Goal: Information Seeking & Learning: Learn about a topic

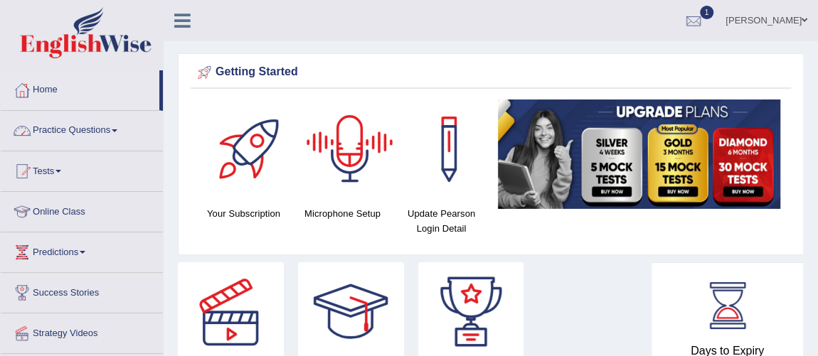
click at [88, 124] on link "Practice Questions" at bounding box center [82, 129] width 162 height 36
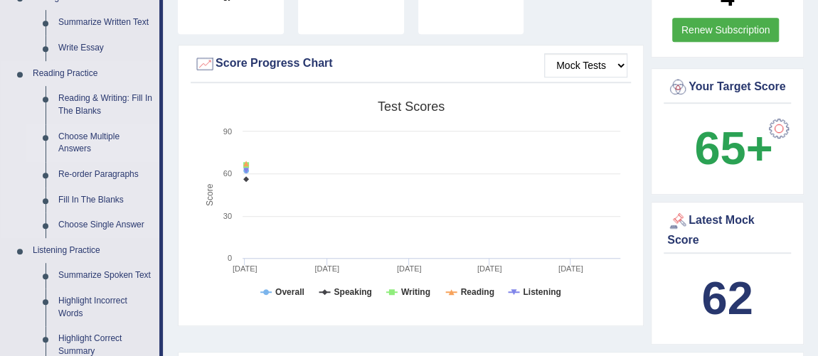
scroll to position [452, 0]
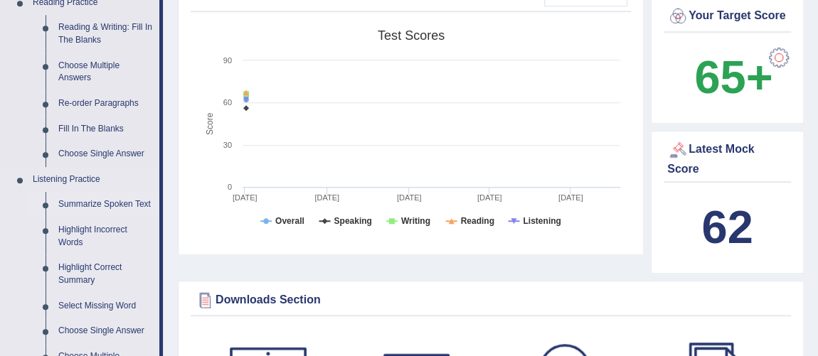
click at [97, 206] on link "Summarize Spoken Text" at bounding box center [105, 205] width 107 height 26
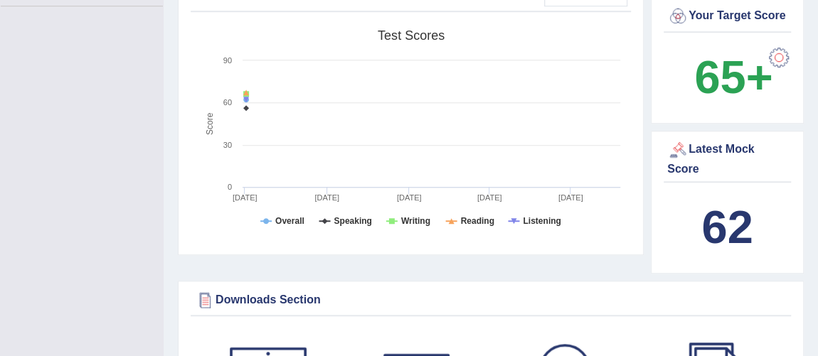
scroll to position [171, 0]
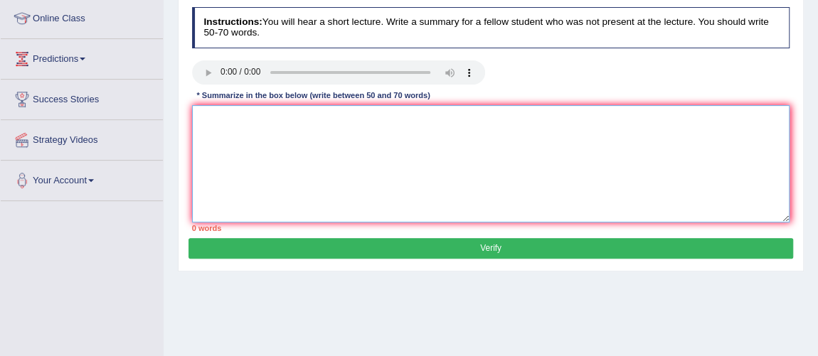
click at [203, 141] on textarea at bounding box center [491, 163] width 598 height 117
paste textarea "The speaker provided a comprehensive overview of [main topic], highlighting sev…"
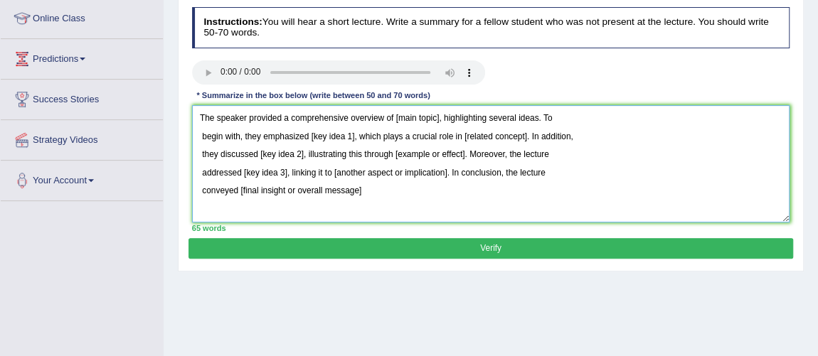
click at [200, 113] on textarea "The speaker provided a comprehensive overview of [main topic], highlighting sev…" at bounding box center [491, 163] width 598 height 117
drag, startPoint x: 395, startPoint y: 116, endPoint x: 437, endPoint y: 116, distance: 42.0
click at [437, 116] on textarea "The speaker provided a comprehensive overview of [main topic], highlighting sev…" at bounding box center [491, 163] width 598 height 117
click at [202, 132] on textarea "The speaker provided a comprehensive overview of Greenhouse gases, highlighting…" at bounding box center [491, 163] width 598 height 117
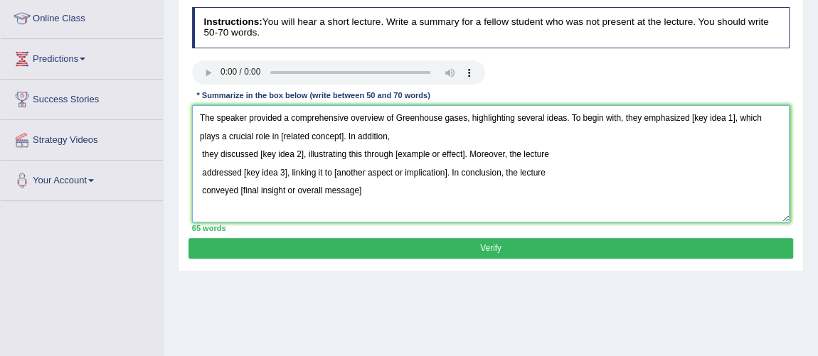
drag, startPoint x: 690, startPoint y: 119, endPoint x: 735, endPoint y: 119, distance: 45.5
click at [735, 119] on textarea "The speaker provided a comprehensive overview of Greenhouse gases, highlighting…" at bounding box center [491, 163] width 598 height 117
drag, startPoint x: 447, startPoint y: 138, endPoint x: 509, endPoint y: 139, distance: 61.9
click at [509, 139] on textarea "The speaker provided a comprehensive overview of Greenhouse gases, highlighting…" at bounding box center [491, 163] width 598 height 117
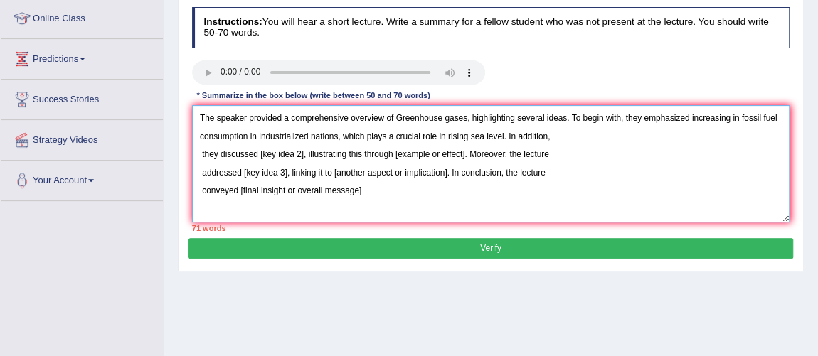
click at [202, 154] on textarea "The speaker provided a comprehensive overview of Greenhouse gases, highlighting…" at bounding box center [491, 163] width 598 height 117
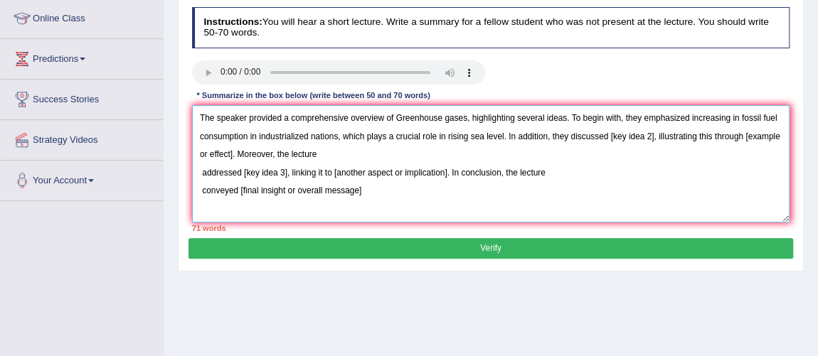
drag, startPoint x: 610, startPoint y: 134, endPoint x: 654, endPoint y: 135, distance: 43.4
click at [654, 135] on textarea "The speaker provided a comprehensive overview of Greenhouse gases, highlighting…" at bounding box center [491, 163] width 598 height 117
drag, startPoint x: 198, startPoint y: 156, endPoint x: 269, endPoint y: 152, distance: 71.2
click at [269, 152] on textarea "The speaker provided a comprehensive overview of Greenhouse gases, highlighting…" at bounding box center [491, 163] width 598 height 117
drag, startPoint x: 201, startPoint y: 171, endPoint x: 271, endPoint y: 169, distance: 69.7
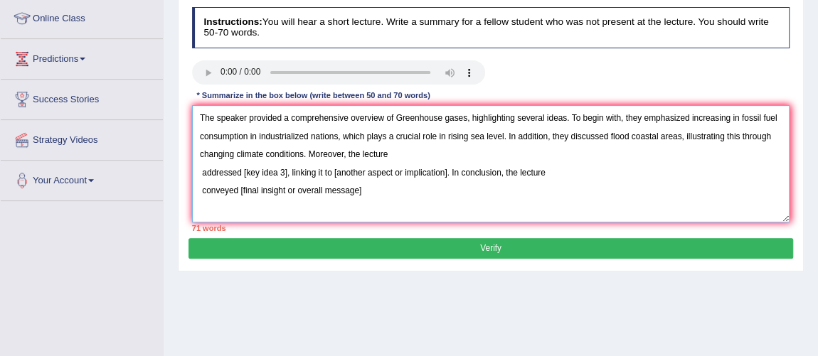
click at [201, 171] on textarea "The speaker provided a comprehensive overview of Greenhouse gases, highlighting…" at bounding box center [491, 163] width 598 height 117
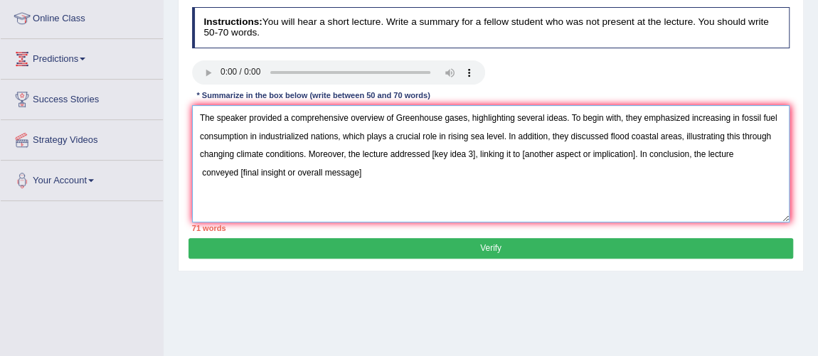
drag, startPoint x: 432, startPoint y: 156, endPoint x: 476, endPoint y: 153, distance: 44.2
click at [476, 153] on textarea "The speaker provided a comprehensive overview of Greenhouse gases, highlighting…" at bounding box center [491, 163] width 598 height 117
drag, startPoint x: 546, startPoint y: 154, endPoint x: 656, endPoint y: 155, distance: 111.0
click at [656, 155] on textarea "The speaker provided a comprehensive overview of Greenhouse gases, highlighting…" at bounding box center [491, 163] width 598 height 117
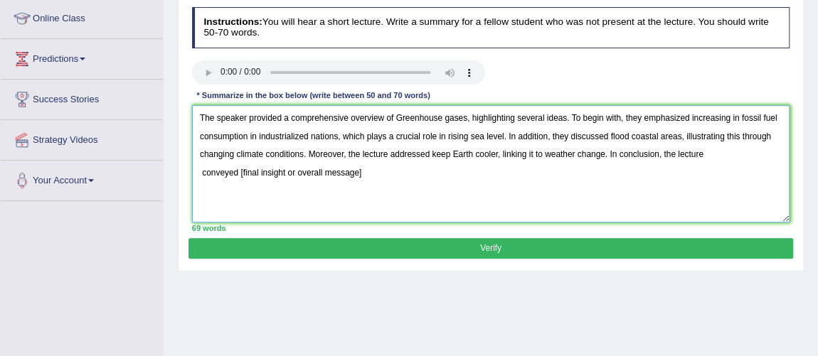
drag, startPoint x: 239, startPoint y: 172, endPoint x: 361, endPoint y: 172, distance: 121.6
click at [361, 172] on textarea "The speaker provided a comprehensive overview of Greenhouse gases, highlighting…" at bounding box center [491, 163] width 598 height 117
click at [201, 171] on textarea "The speaker provided a comprehensive overview of Greenhouse gases, highlighting…" at bounding box center [491, 163] width 598 height 117
click at [741, 148] on textarea "The speaker provided a comprehensive overview of Greenhouse gases, highlighting…" at bounding box center [491, 163] width 598 height 117
type textarea "The speaker provided a comprehensive overview of Greenhouse gases, highlighting…"
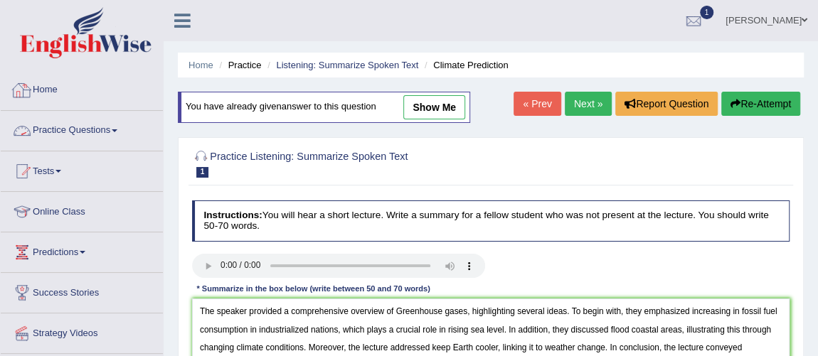
click at [33, 138] on link "Practice Questions" at bounding box center [82, 129] width 162 height 36
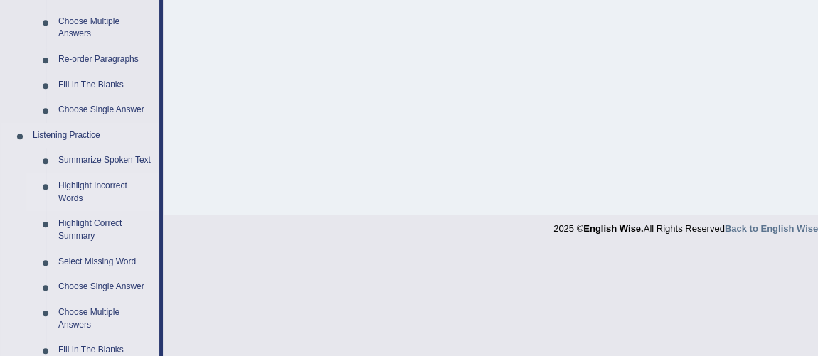
scroll to position [517, 0]
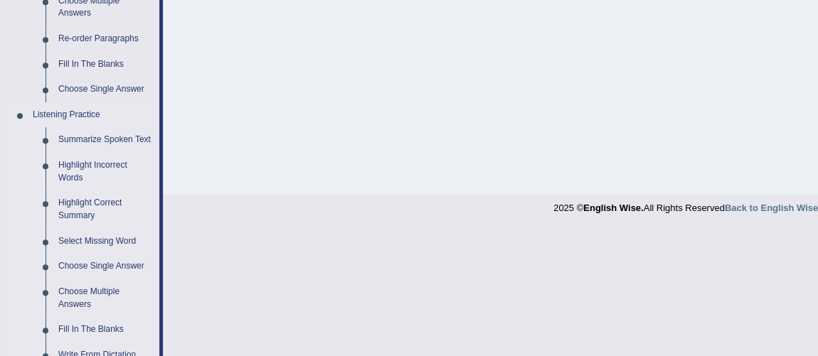
click at [88, 168] on link "Highlight Incorrect Words" at bounding box center [105, 172] width 107 height 38
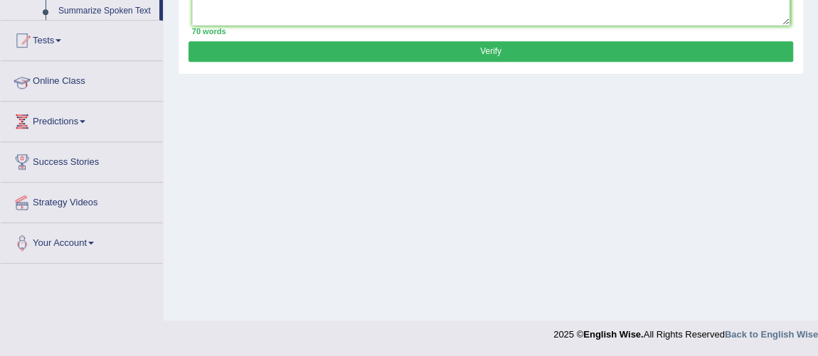
scroll to position [182, 0]
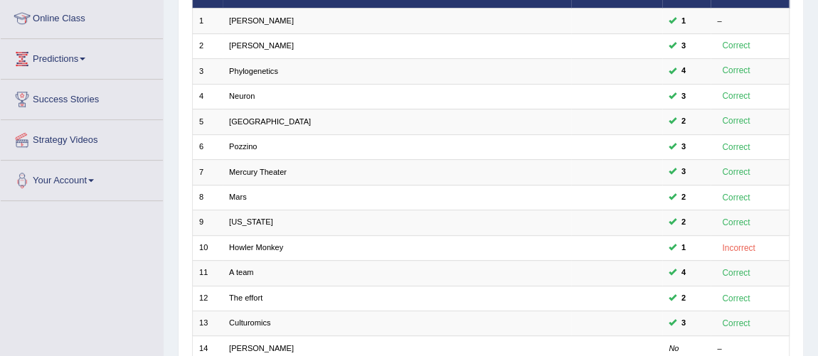
scroll to position [258, 0]
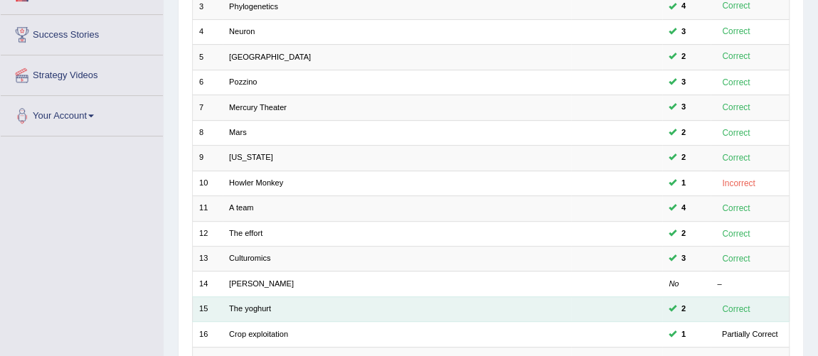
click at [239, 299] on td "The yoghurt" at bounding box center [397, 309] width 349 height 25
click at [240, 304] on link "The yoghurt" at bounding box center [250, 308] width 42 height 9
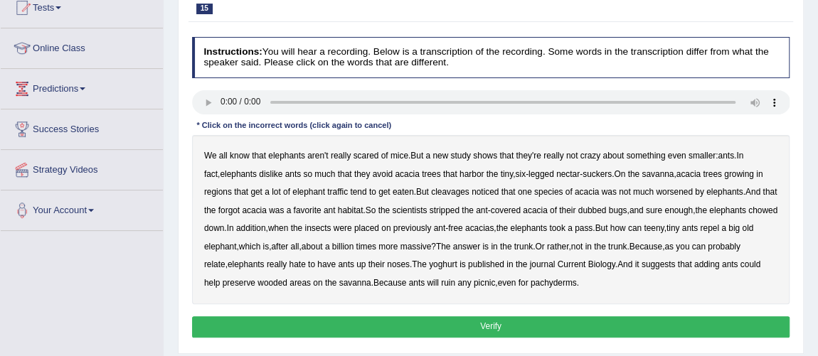
scroll to position [193, 0]
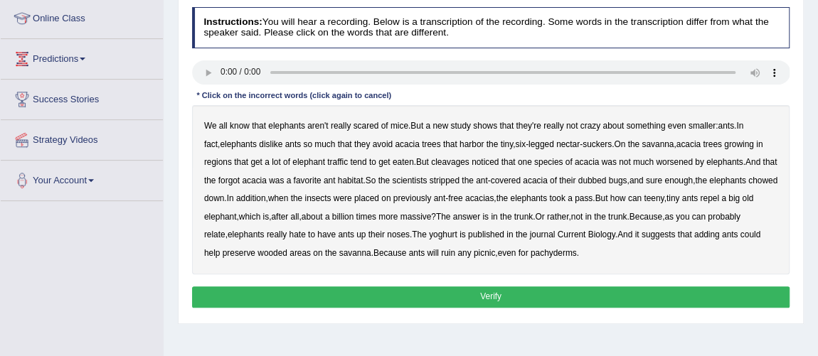
click at [285, 124] on b "elephants" at bounding box center [286, 126] width 37 height 10
click at [294, 127] on b "elephants" at bounding box center [286, 126] width 37 height 10
click at [459, 160] on b "cleavages" at bounding box center [450, 162] width 38 height 10
click at [669, 164] on b "worsened" at bounding box center [674, 162] width 37 height 10
click at [240, 173] on div "We all know that elephants aren't really scared of mice . But a new study shows…" at bounding box center [491, 189] width 598 height 169
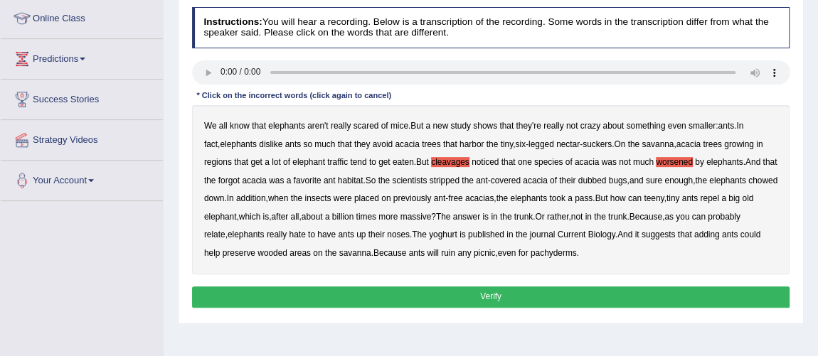
click at [240, 176] on b "forgot" at bounding box center [228, 181] width 21 height 10
click at [602, 180] on b "dubbed" at bounding box center [592, 181] width 28 height 10
click at [488, 228] on div "We all know that elephants aren't really scared of mice . But a new study shows…" at bounding box center [491, 189] width 598 height 169
click at [457, 230] on b "yoghurt" at bounding box center [443, 235] width 28 height 10
click at [477, 300] on button "Verify" at bounding box center [491, 297] width 598 height 21
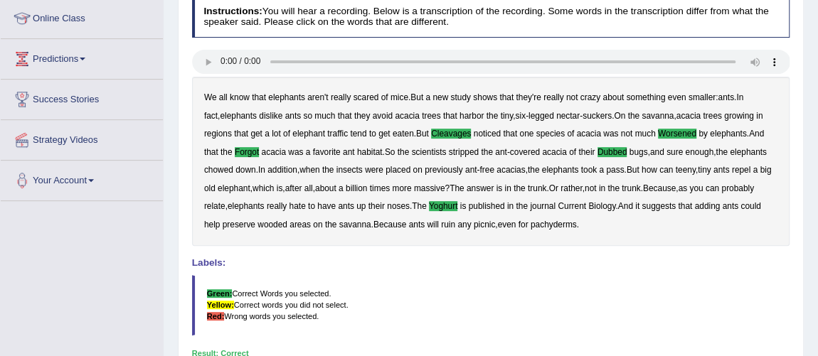
click at [598, 211] on div "We all know that elephants aren't really scared of mice . But a new study shows…" at bounding box center [491, 161] width 598 height 169
click at [577, 227] on b "pachyderms" at bounding box center [554, 225] width 46 height 10
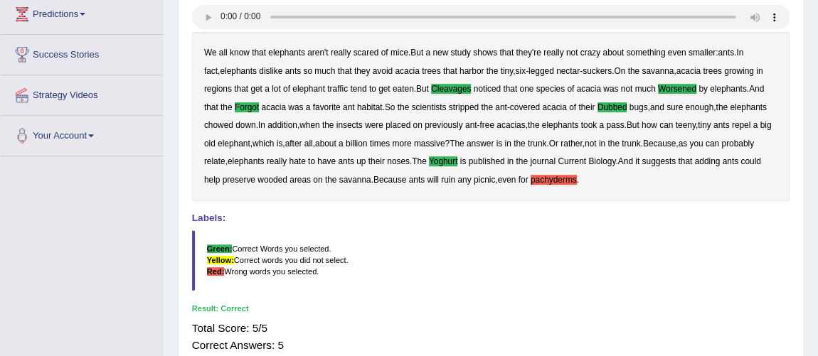
scroll to position [258, 0]
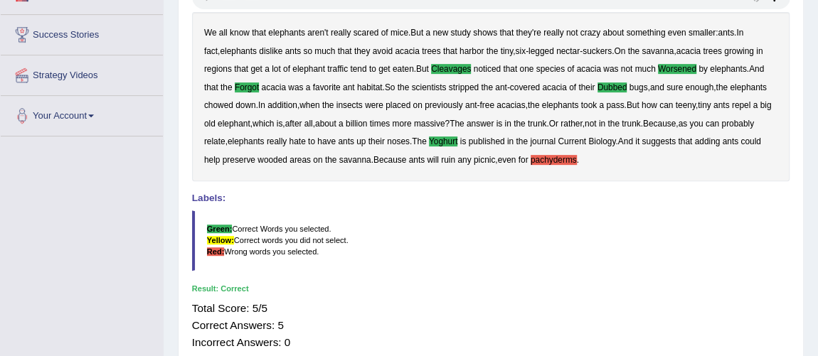
drag, startPoint x: 602, startPoint y: 161, endPoint x: 596, endPoint y: 167, distance: 8.0
click at [577, 161] on b "pachyderms" at bounding box center [554, 160] width 46 height 10
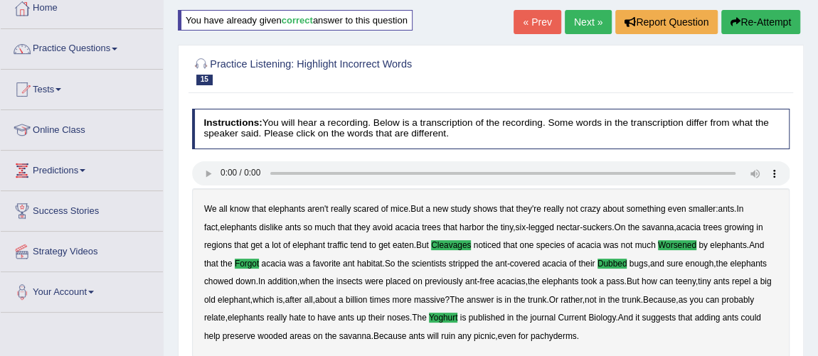
scroll to position [0, 0]
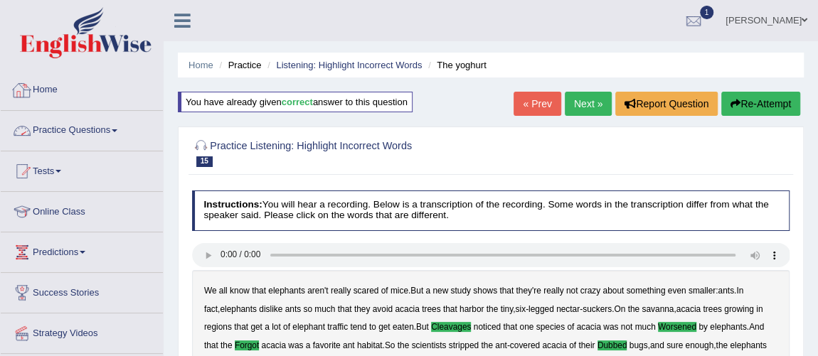
click at [82, 122] on link "Practice Questions" at bounding box center [82, 129] width 162 height 36
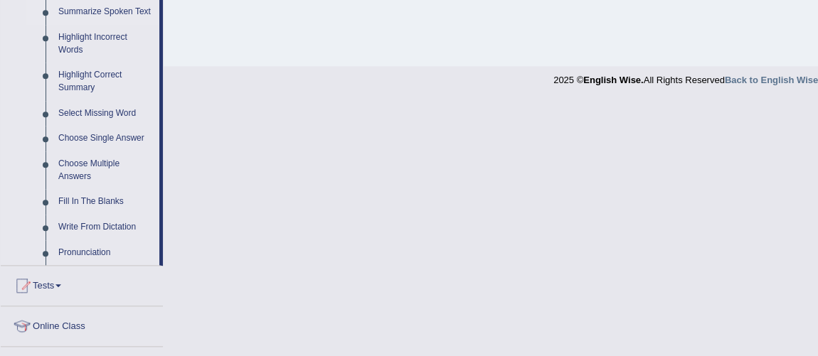
scroll to position [647, 0]
click at [91, 198] on link "Fill In The Blanks" at bounding box center [105, 201] width 107 height 26
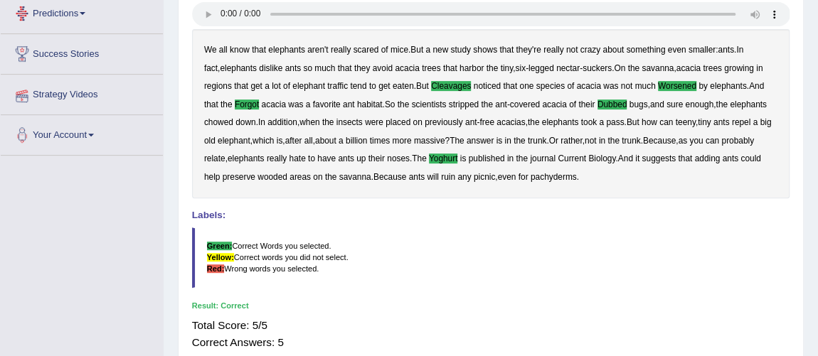
scroll to position [228, 0]
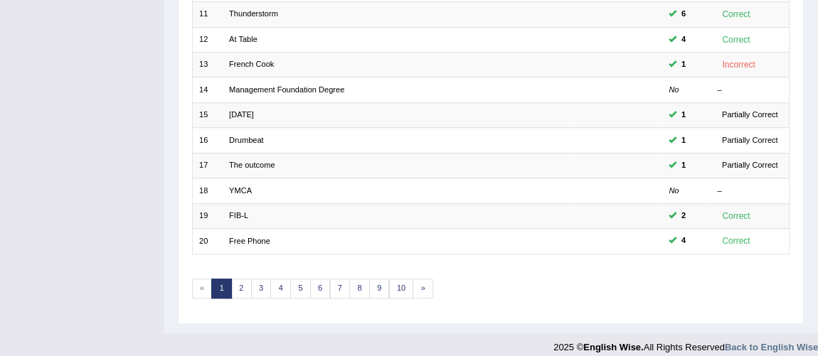
scroll to position [452, 0]
click at [265, 287] on link "3" at bounding box center [261, 289] width 21 height 20
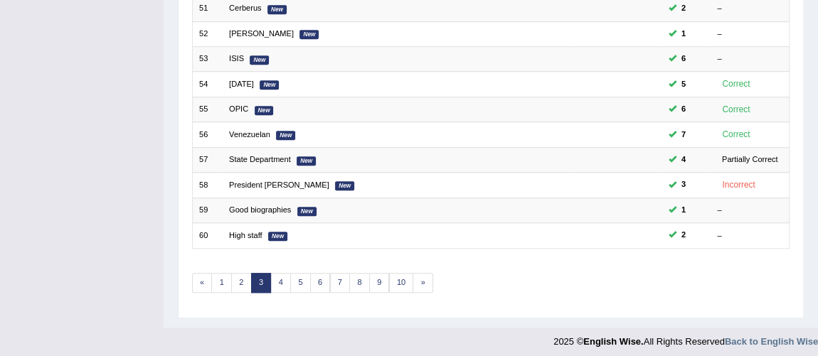
scroll to position [458, 0]
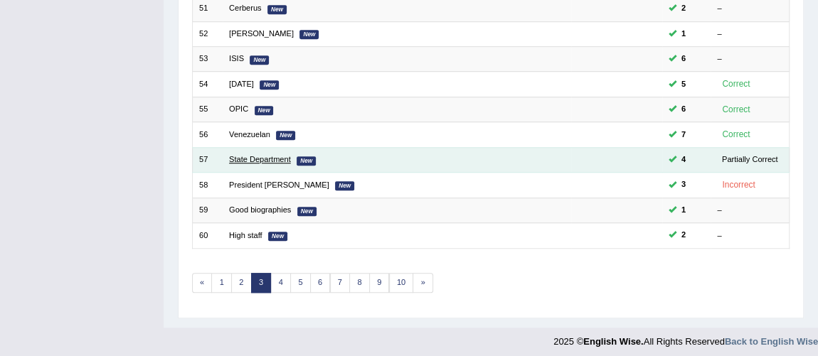
click at [258, 157] on link "State Department" at bounding box center [260, 159] width 62 height 9
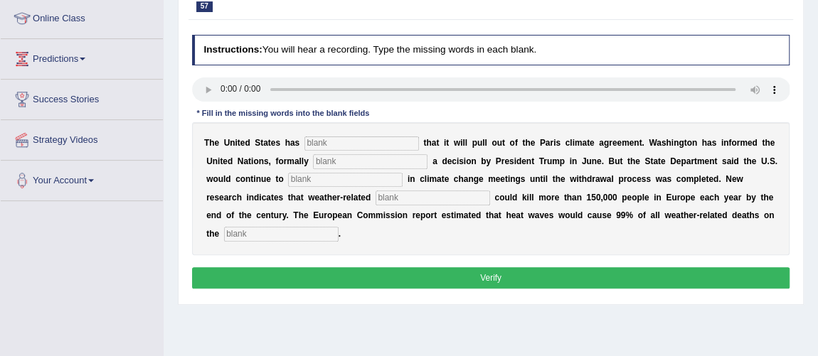
click at [356, 142] on input "text" at bounding box center [361, 144] width 115 height 14
type input "confirmed"
click at [336, 155] on input "text" at bounding box center [370, 161] width 115 height 14
type input "confirmed"
type input "participate"
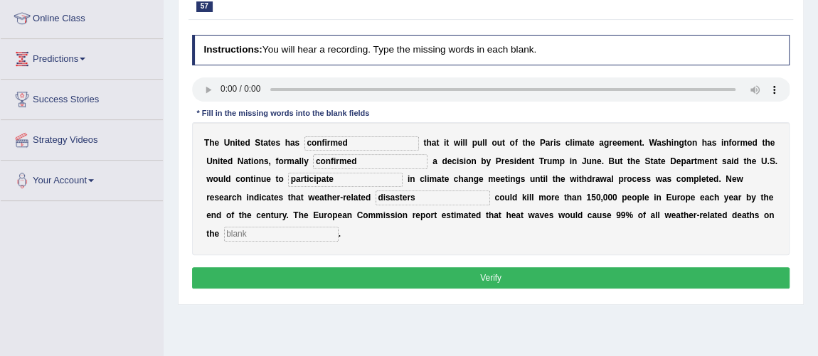
type input "disasters"
type input "continent"
click at [547, 281] on button "Verify" at bounding box center [491, 277] width 598 height 21
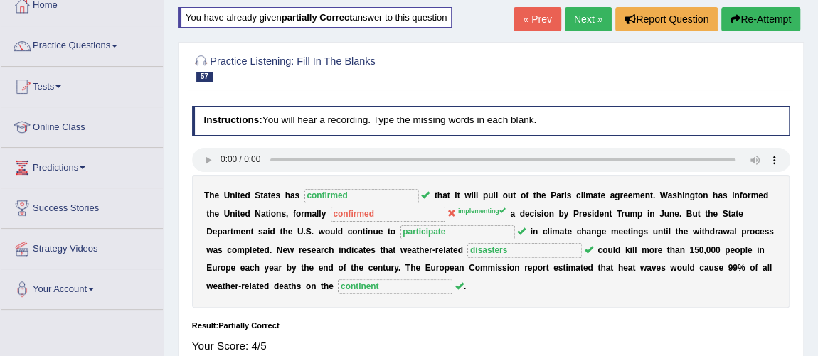
scroll to position [64, 0]
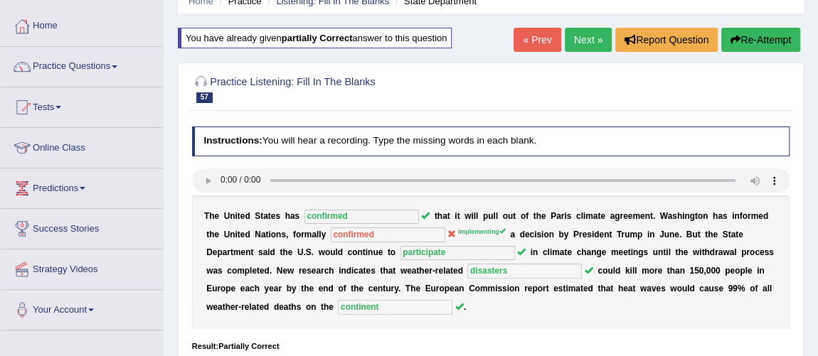
click at [583, 36] on link "Next »" at bounding box center [588, 40] width 47 height 24
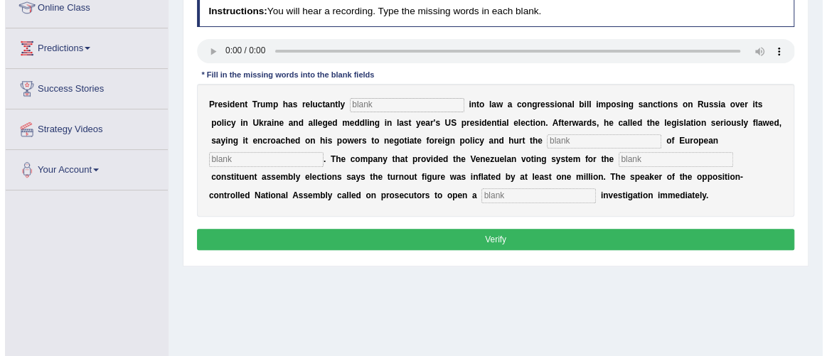
scroll to position [258, 0]
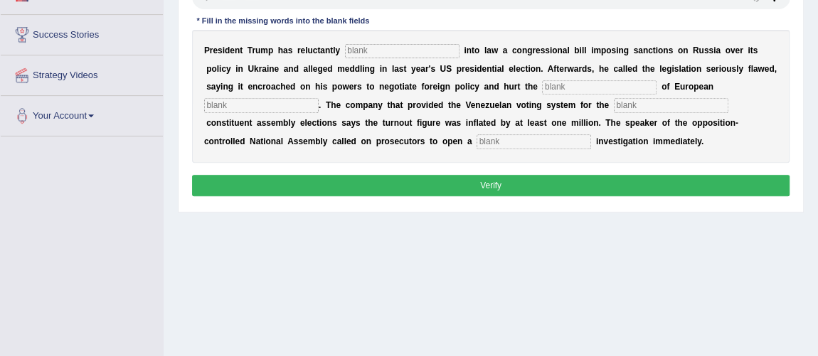
click at [368, 58] on input "text" at bounding box center [402, 51] width 115 height 14
type input "signed"
type input "interests"
type input "allies"
type input "controversial"
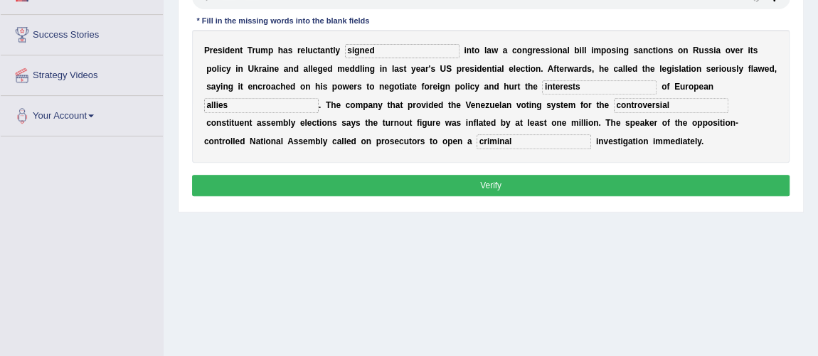
type input "criminal"
click at [466, 196] on button "Verify" at bounding box center [491, 185] width 598 height 21
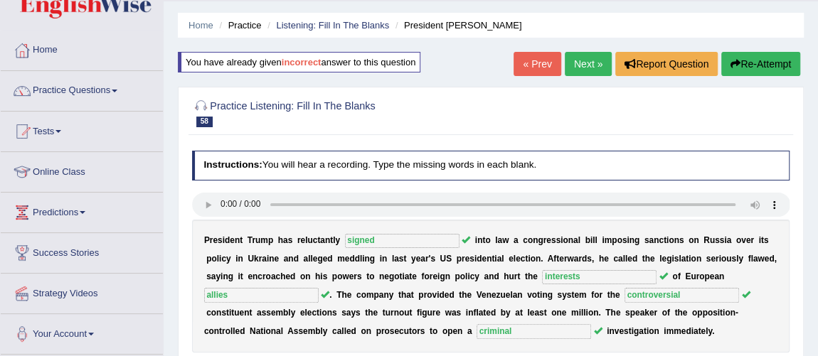
scroll to position [0, 0]
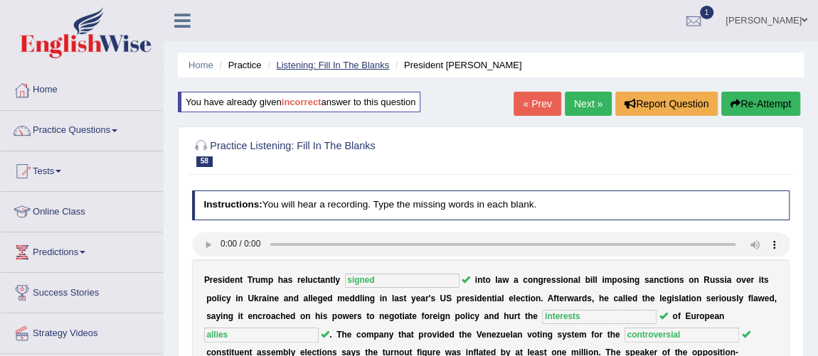
click at [346, 67] on link "Listening: Fill In The Blanks" at bounding box center [332, 65] width 113 height 11
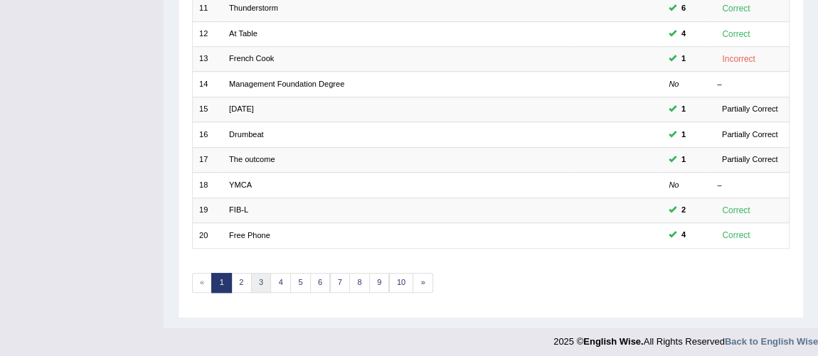
click at [262, 276] on link "3" at bounding box center [261, 283] width 21 height 20
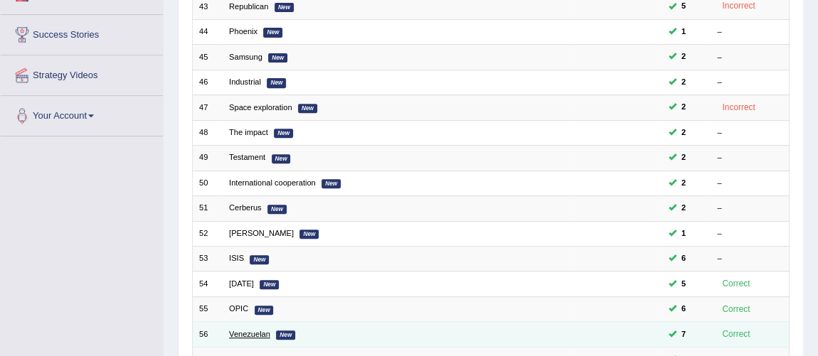
click at [253, 330] on link "Venezuelan" at bounding box center [249, 334] width 41 height 9
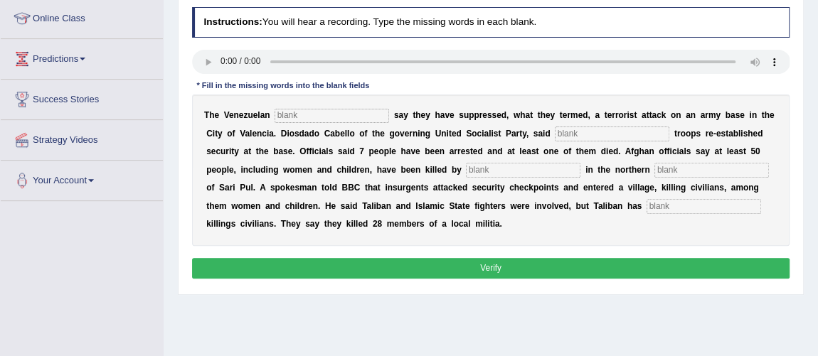
click at [289, 106] on div "T h e V e n e z u e l a n s a y t h e y h a v e s u p p r e s s e d , w h a t t…" at bounding box center [491, 170] width 598 height 151
click at [299, 112] on input "text" at bounding box center [332, 116] width 115 height 14
type input "authorities"
type input "loyal"
type input "militants"
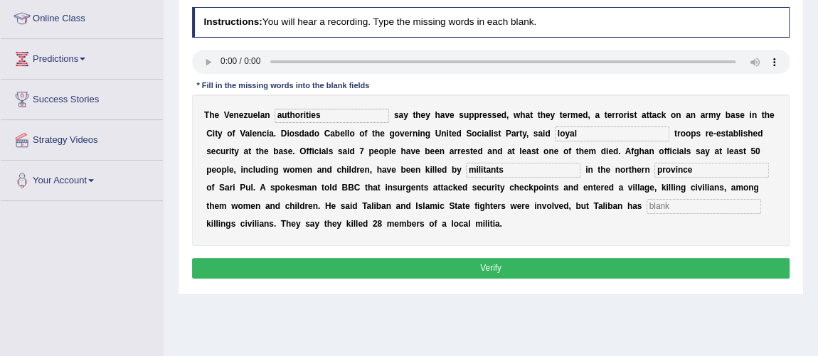
type input "province"
type input "denied"
click at [507, 265] on button "Verify" at bounding box center [491, 268] width 598 height 21
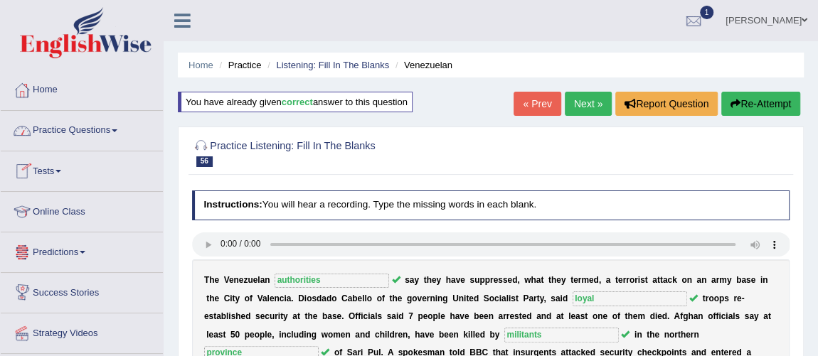
click at [92, 134] on link "Practice Questions" at bounding box center [82, 129] width 162 height 36
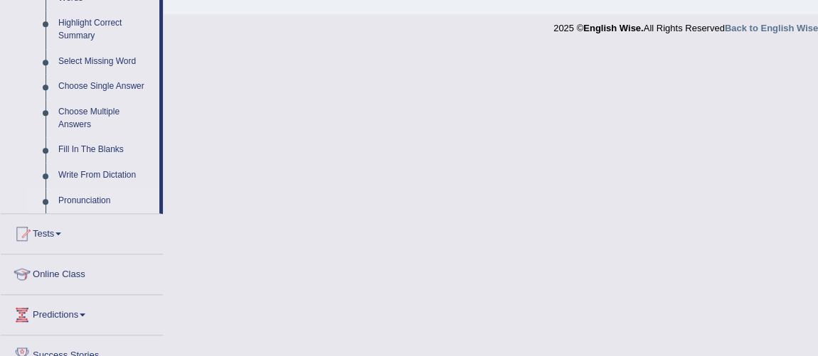
scroll to position [711, 0]
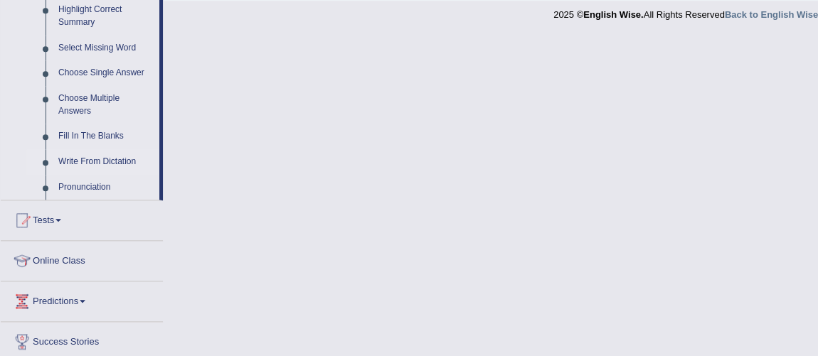
click at [125, 161] on link "Write From Dictation" at bounding box center [105, 162] width 107 height 26
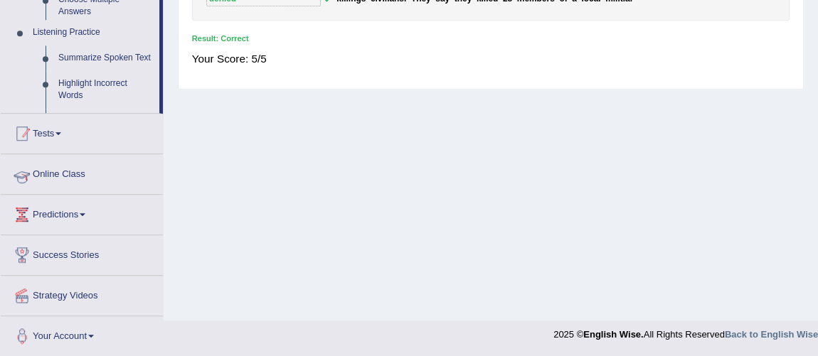
scroll to position [187, 0]
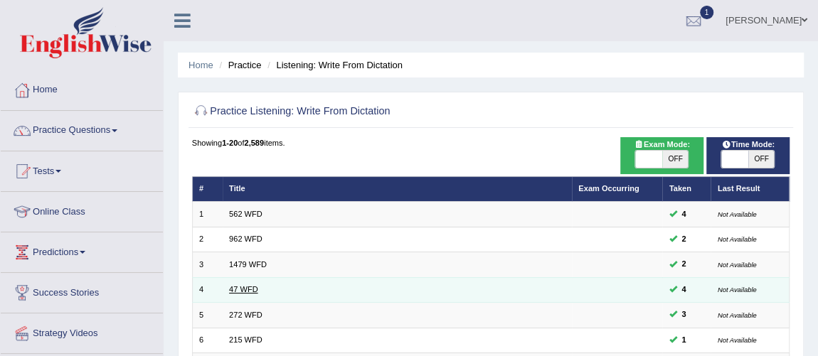
click at [252, 287] on link "47 WFD" at bounding box center [243, 289] width 29 height 9
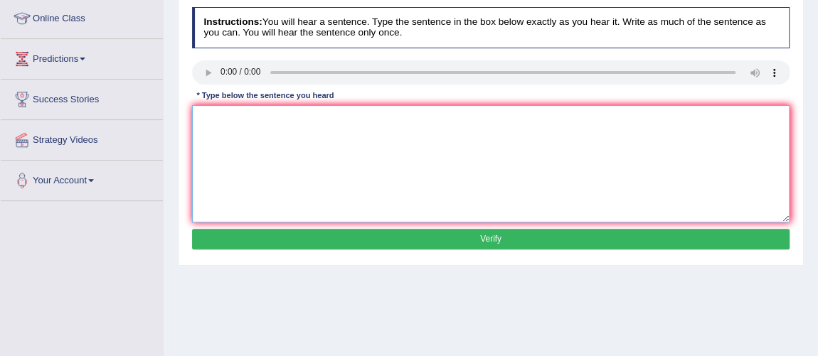
click at [243, 129] on textarea at bounding box center [491, 163] width 598 height 117
type textarea "Two drops of the solution were heated in a test tube."
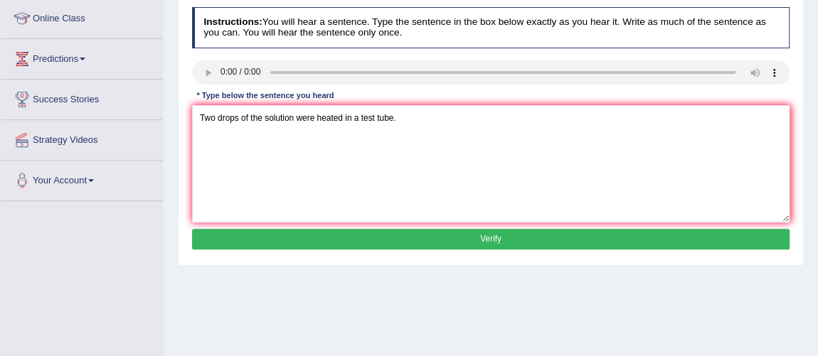
click at [463, 242] on button "Verify" at bounding box center [491, 239] width 598 height 21
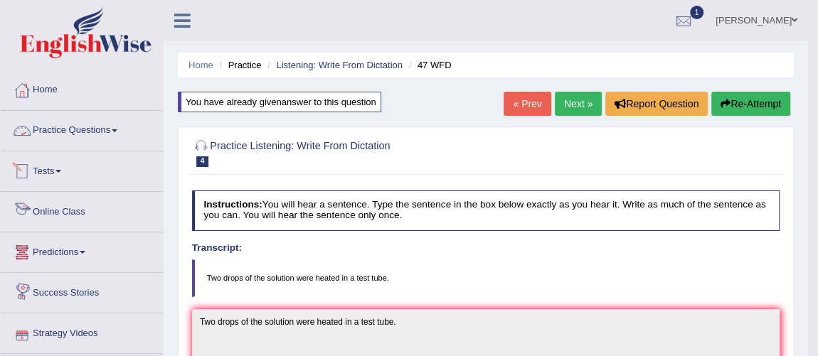
click at [65, 120] on link "Practice Questions" at bounding box center [82, 129] width 162 height 36
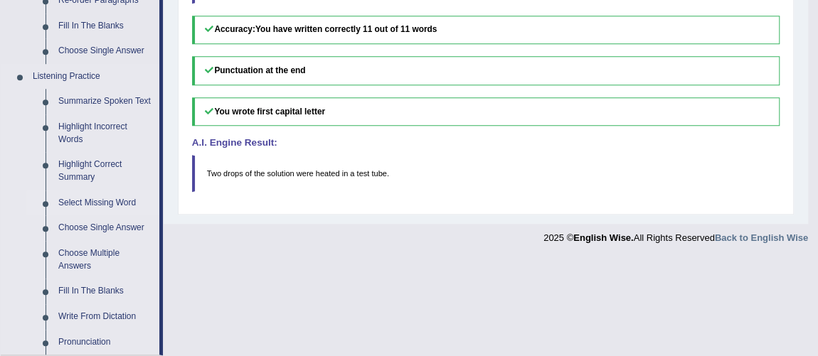
scroll to position [582, 0]
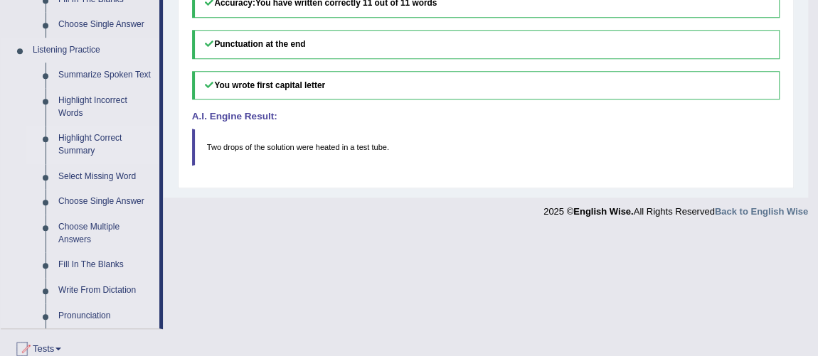
click at [100, 145] on link "Highlight Correct Summary" at bounding box center [105, 145] width 107 height 38
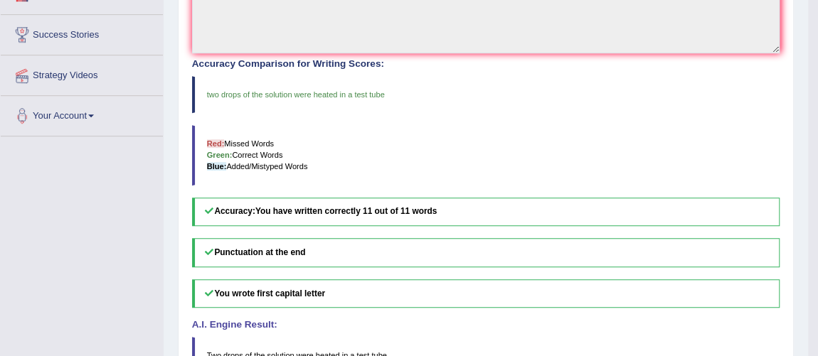
scroll to position [208, 0]
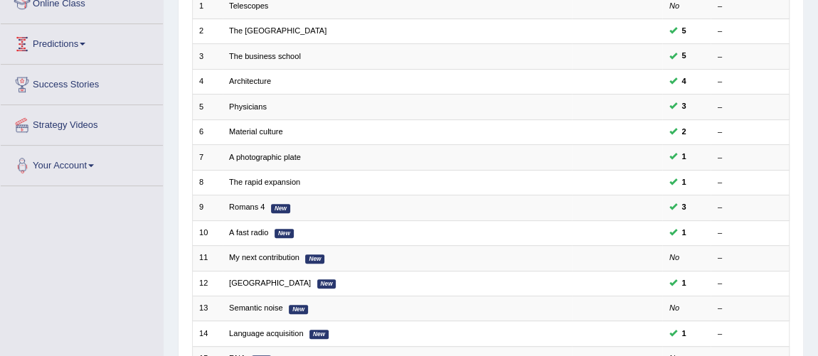
scroll to position [458, 0]
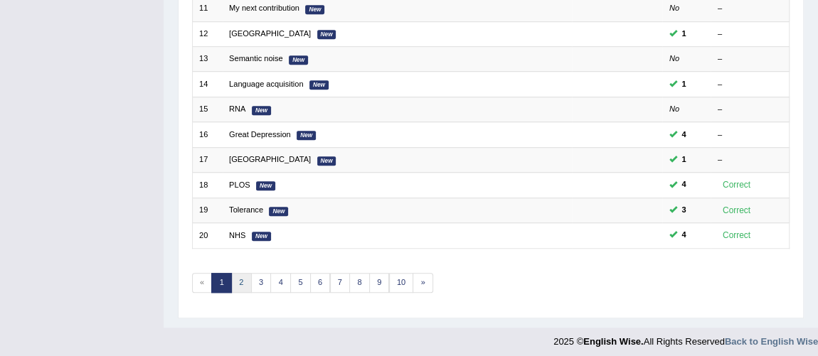
click at [241, 282] on link "2" at bounding box center [241, 283] width 21 height 20
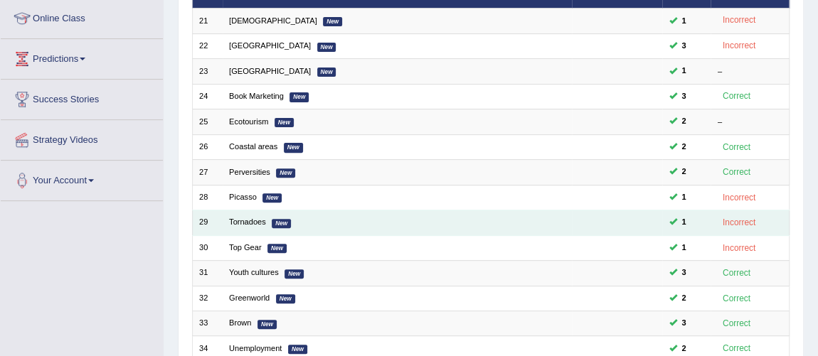
scroll to position [258, 0]
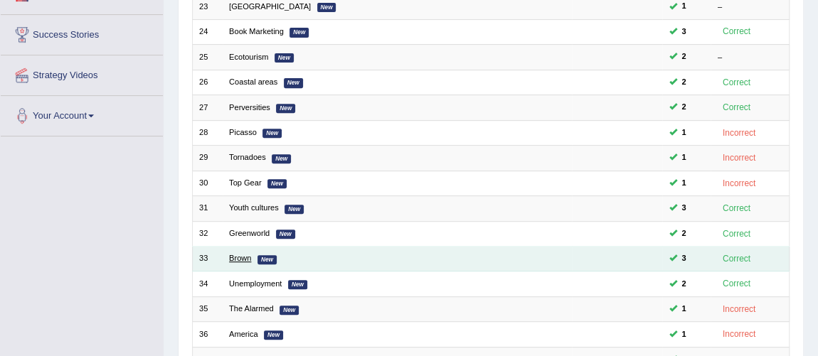
click at [247, 255] on link "Brown" at bounding box center [240, 258] width 22 height 9
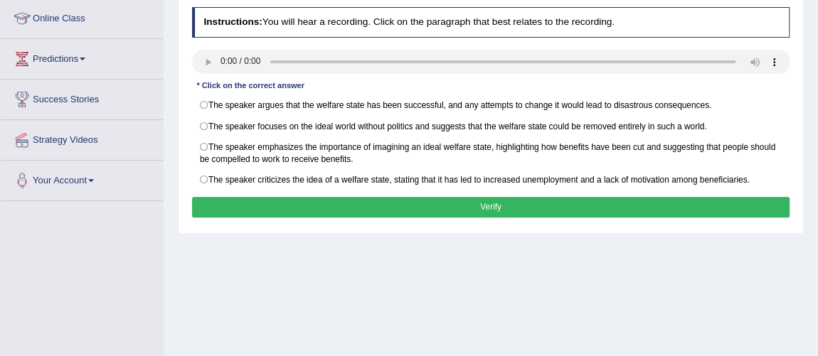
scroll to position [129, 0]
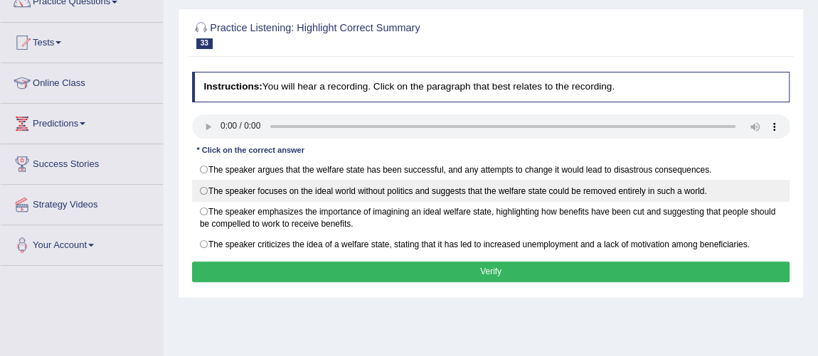
click at [198, 185] on label "The speaker focuses on the ideal world without politics and suggests that the w…" at bounding box center [491, 190] width 598 height 21
radio input "true"
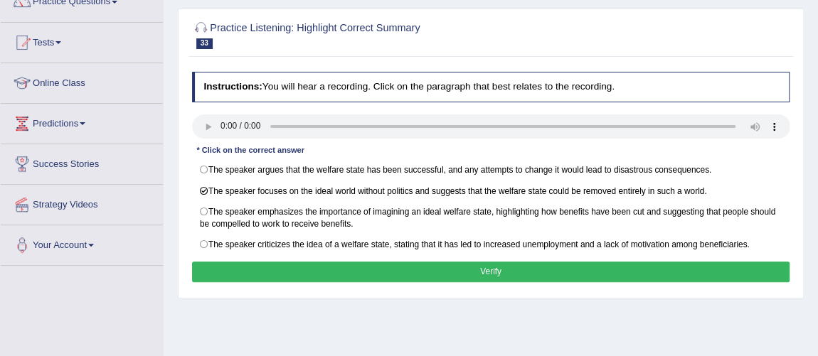
click at [535, 268] on button "Verify" at bounding box center [491, 272] width 598 height 21
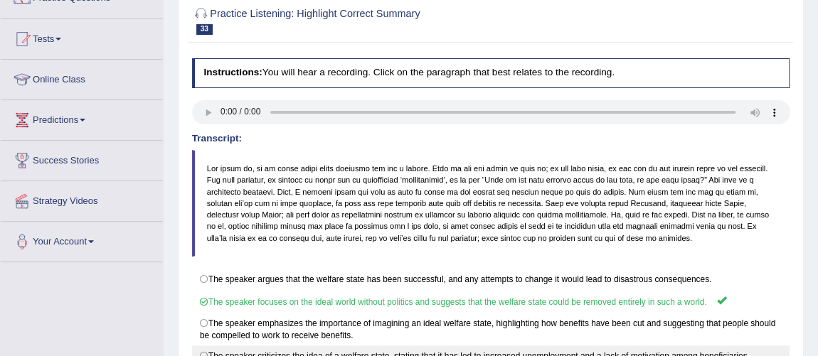
scroll to position [0, 0]
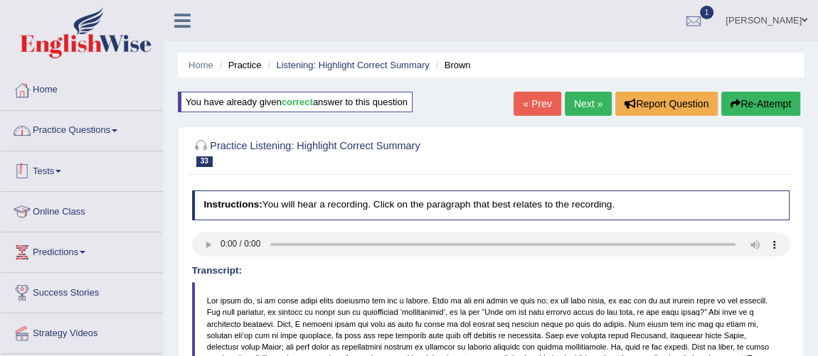
click at [91, 140] on link "Practice Questions" at bounding box center [82, 129] width 162 height 36
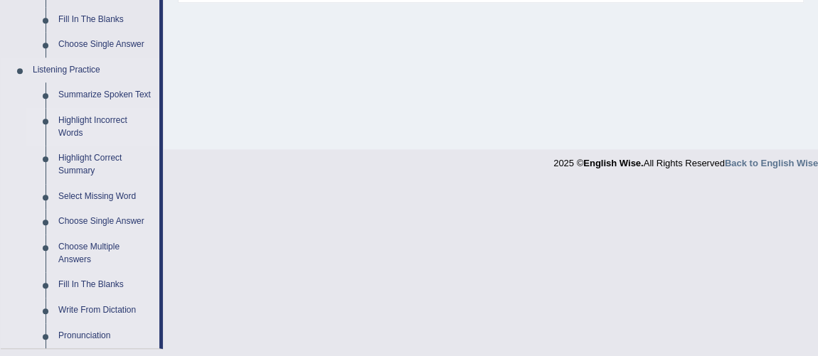
scroll to position [582, 0]
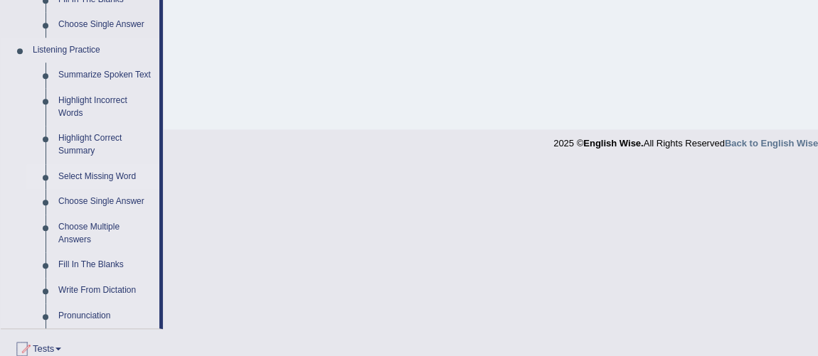
click at [105, 176] on link "Select Missing Word" at bounding box center [105, 177] width 107 height 26
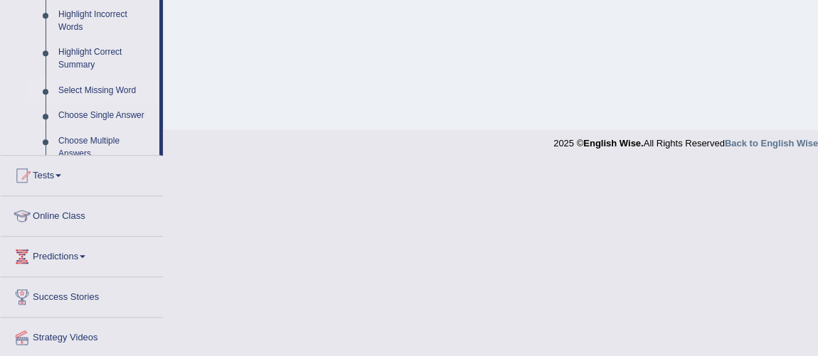
scroll to position [390, 0]
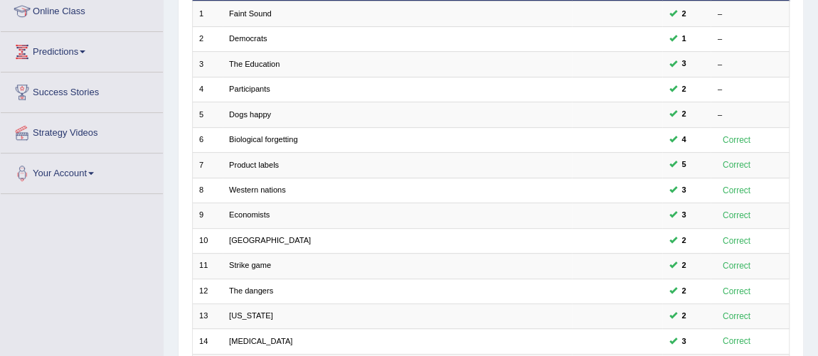
scroll to position [458, 0]
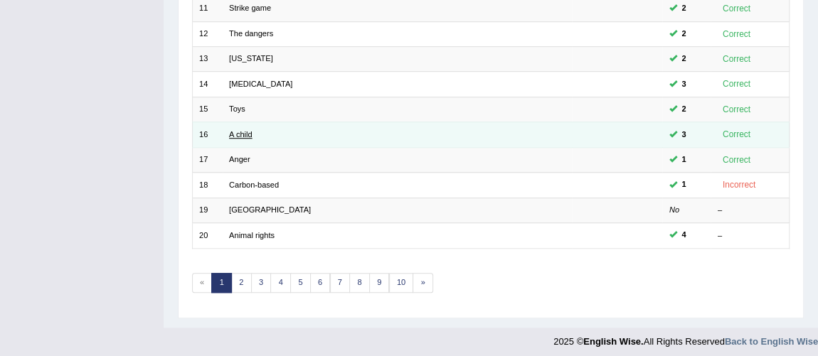
click at [235, 130] on link "A child" at bounding box center [240, 134] width 23 height 9
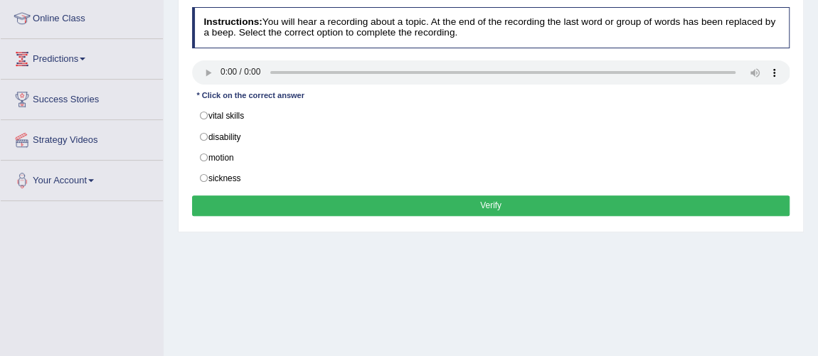
scroll to position [129, 0]
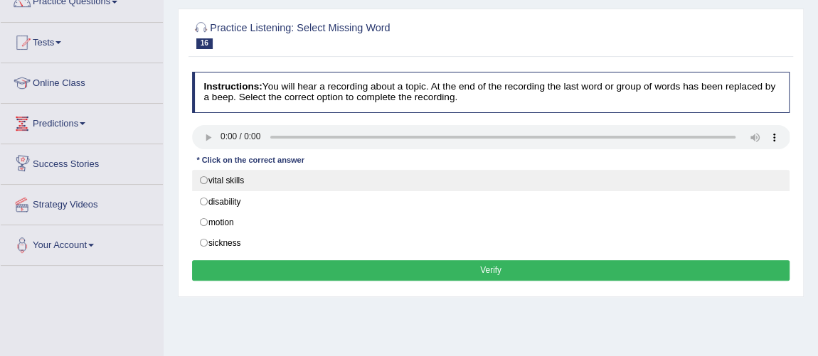
click at [195, 176] on label "vital skills" at bounding box center [491, 180] width 598 height 21
radio input "true"
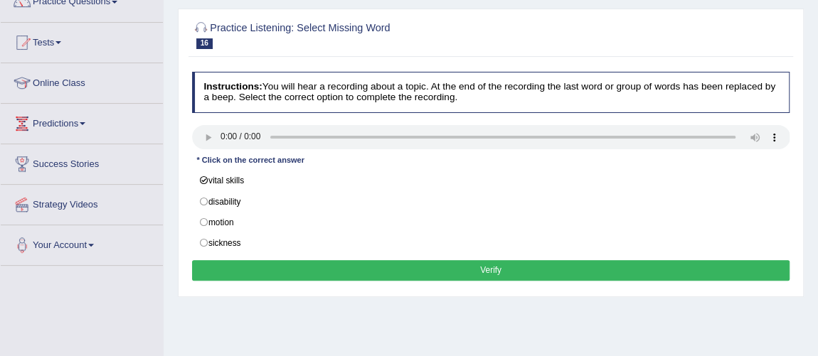
click at [506, 266] on button "Verify" at bounding box center [491, 270] width 598 height 21
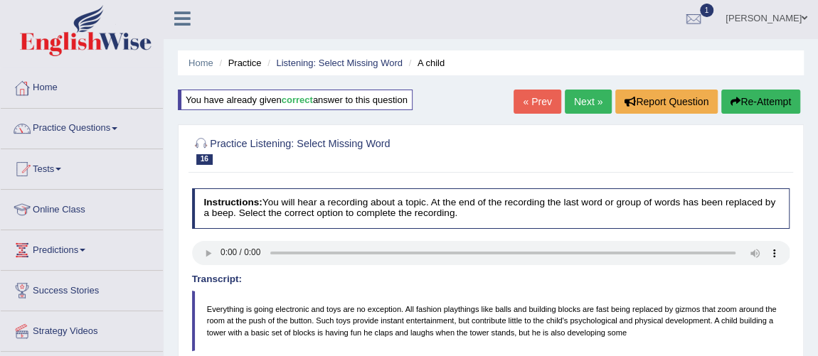
scroll to position [0, 0]
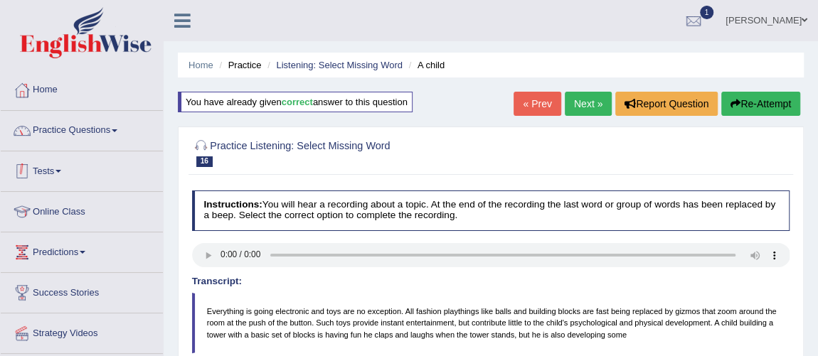
click at [58, 123] on link "Practice Questions" at bounding box center [82, 129] width 162 height 36
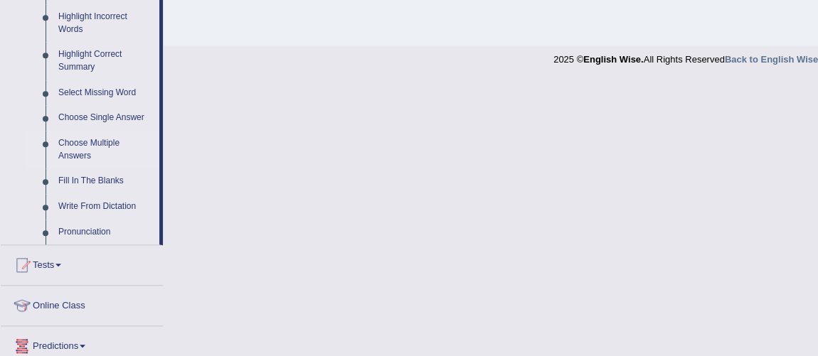
scroll to position [647, 0]
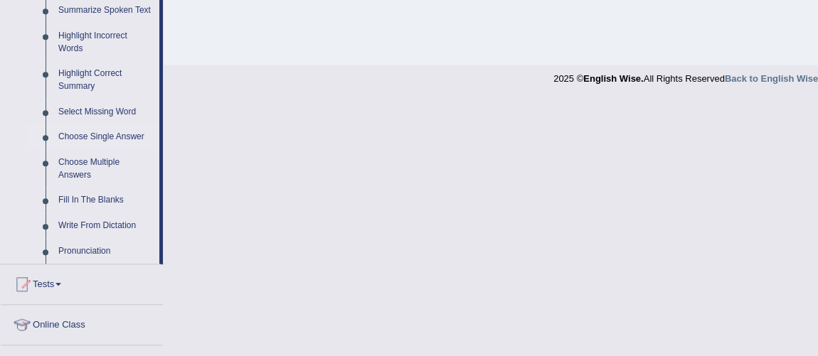
click at [113, 142] on link "Choose Single Answer" at bounding box center [105, 137] width 107 height 26
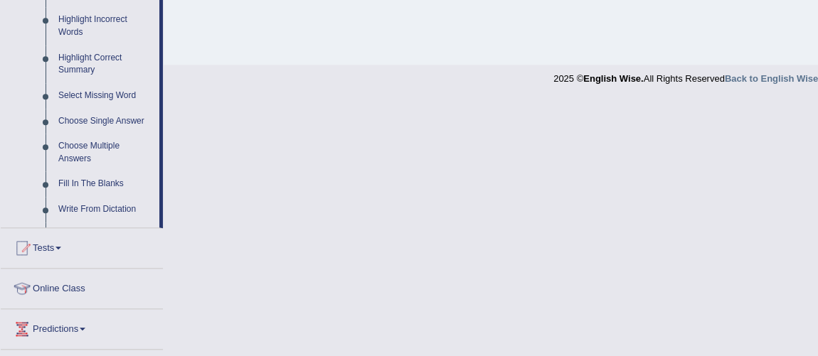
scroll to position [390, 0]
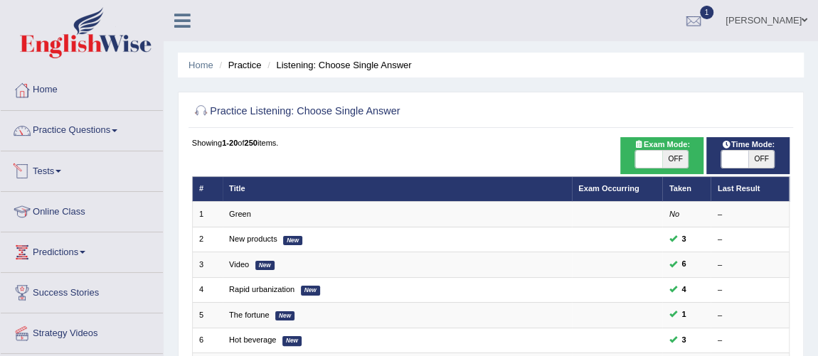
scroll to position [458, 0]
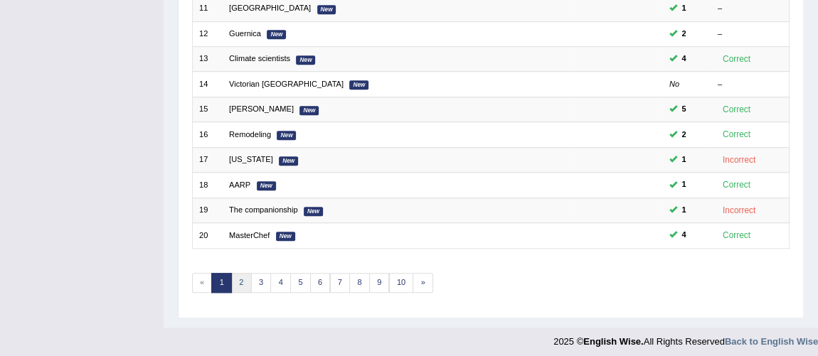
click at [238, 273] on link "2" at bounding box center [241, 283] width 21 height 20
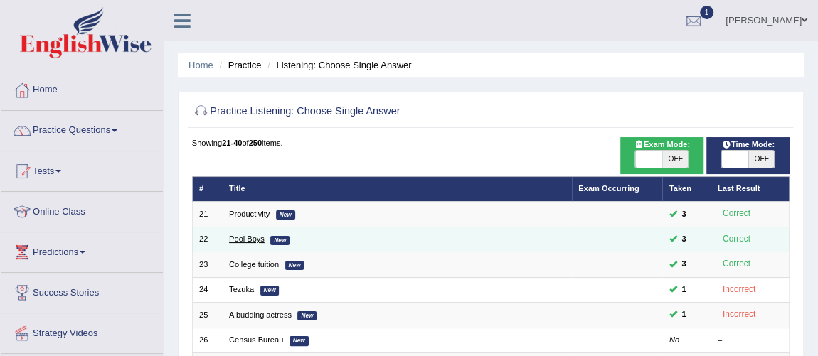
click at [246, 238] on link "Pool Boys" at bounding box center [247, 239] width 36 height 9
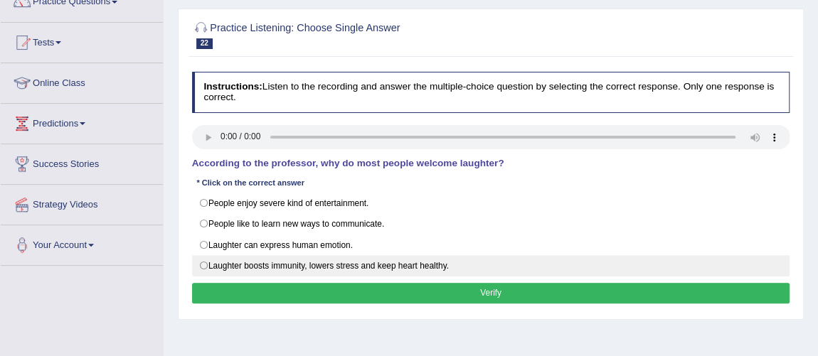
click at [204, 264] on label "Laughter boosts immunity, lowers stress and keep heart healthy." at bounding box center [491, 265] width 598 height 21
radio input "true"
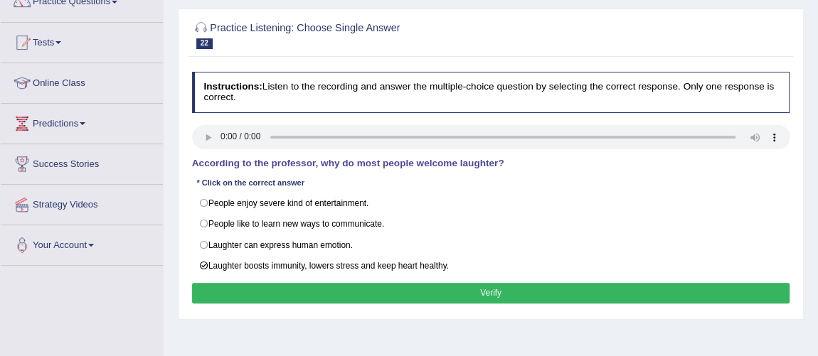
click at [492, 283] on button "Verify" at bounding box center [491, 293] width 598 height 21
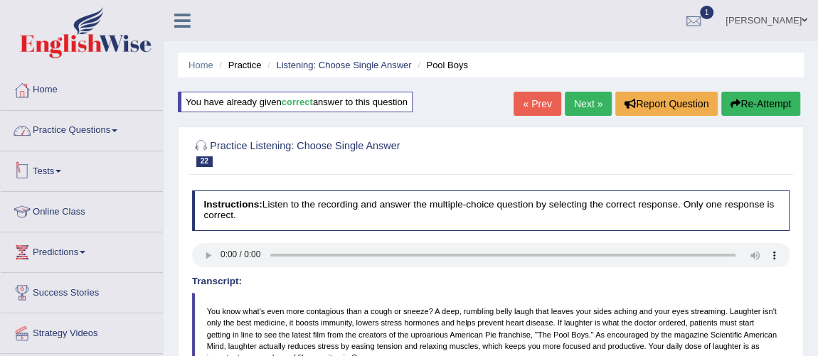
click at [75, 125] on link "Practice Questions" at bounding box center [82, 129] width 162 height 36
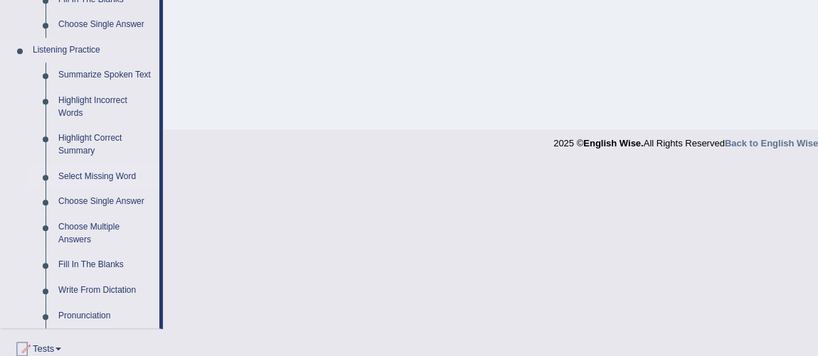
scroll to position [647, 0]
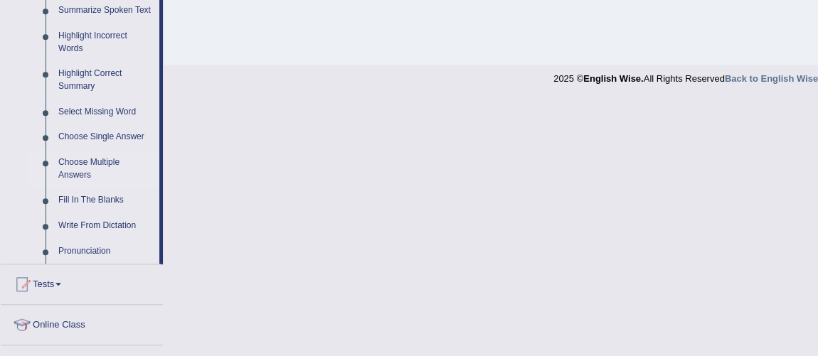
click at [99, 166] on link "Choose Multiple Answers" at bounding box center [105, 169] width 107 height 38
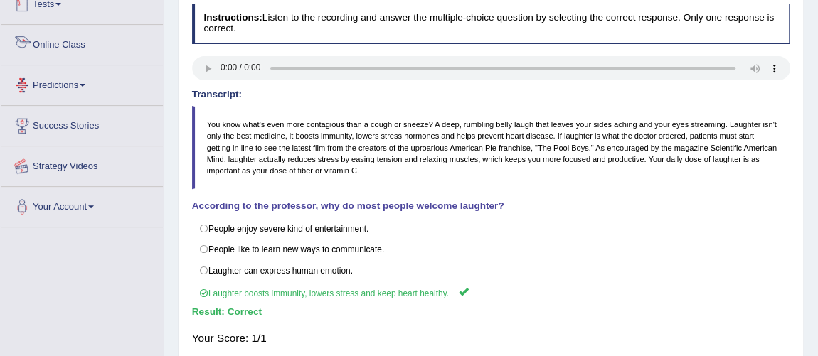
scroll to position [212, 0]
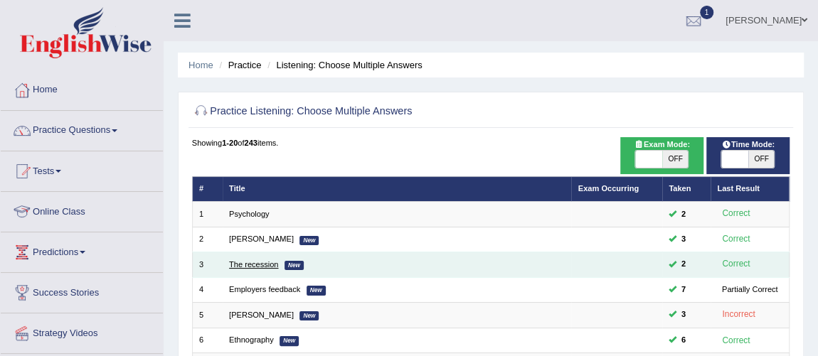
click at [244, 265] on link "The recession" at bounding box center [253, 264] width 49 height 9
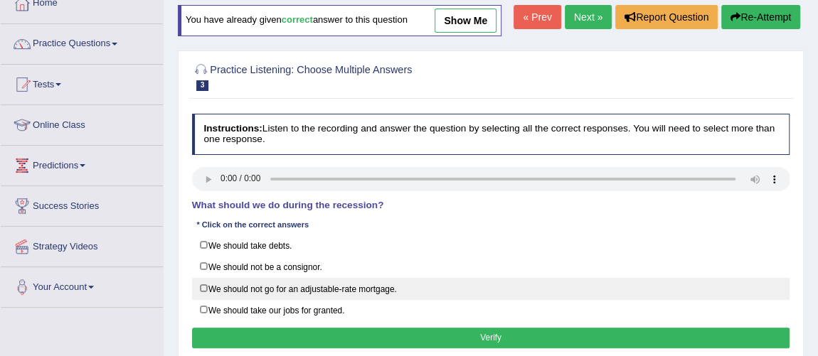
scroll to position [129, 0]
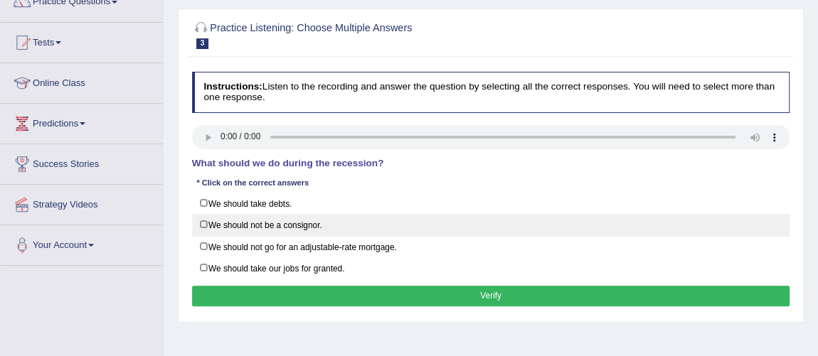
click at [204, 220] on label "We should not be a consignor." at bounding box center [491, 225] width 598 height 22
checkbox input "true"
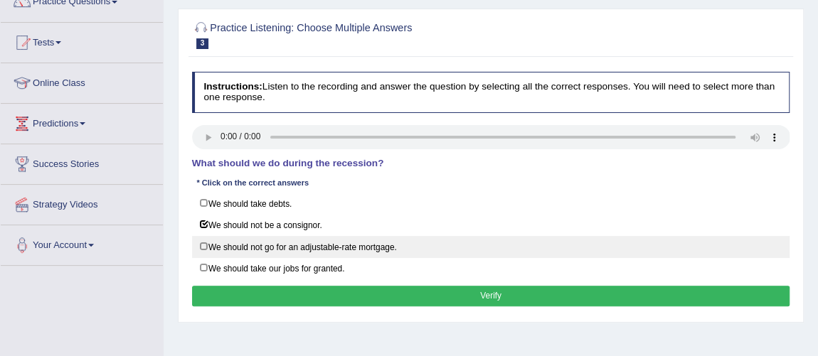
click at [209, 238] on label "We should not go for an adjustable-rate mortgage." at bounding box center [491, 247] width 598 height 22
checkbox input "true"
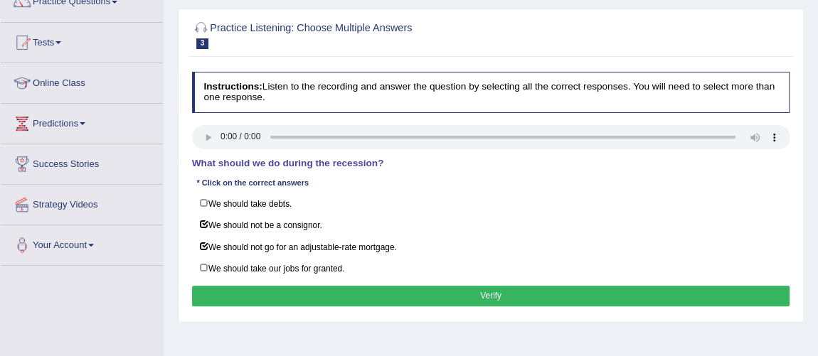
click at [511, 291] on button "Verify" at bounding box center [491, 296] width 598 height 21
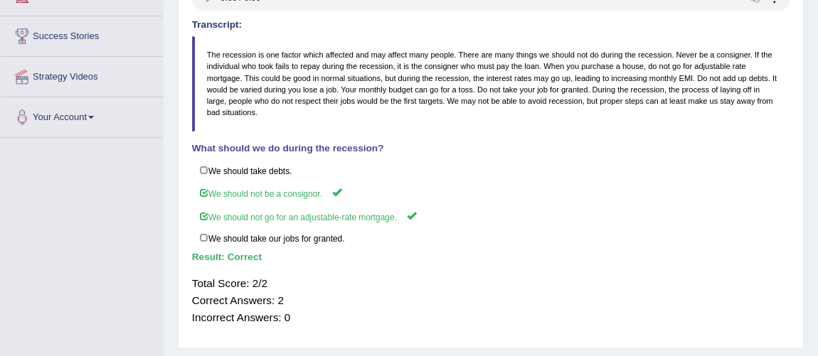
scroll to position [258, 0]
